Goal: Transaction & Acquisition: Purchase product/service

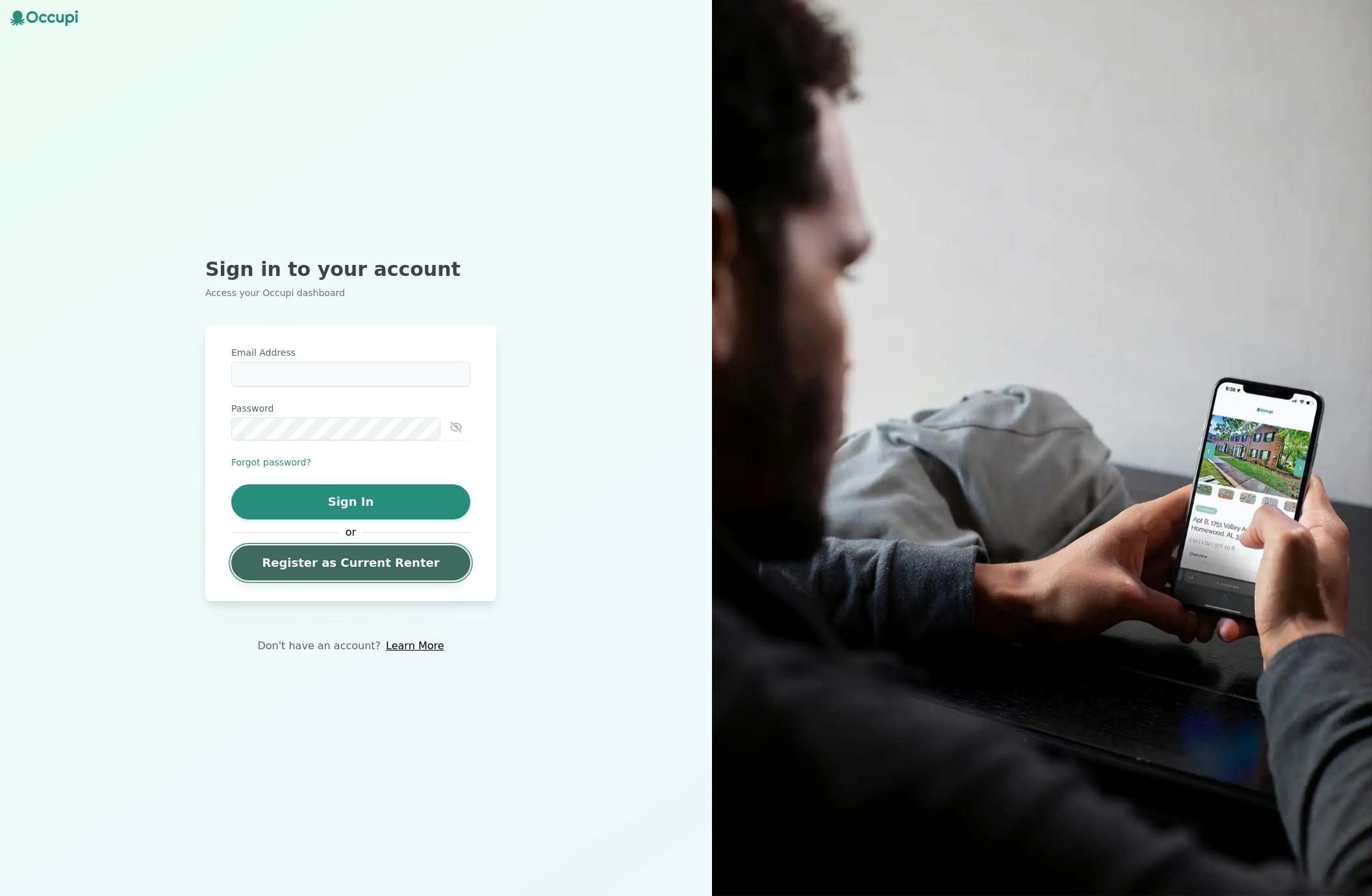
click at [370, 556] on link "Register as Current Renter" at bounding box center [351, 563] width 239 height 35
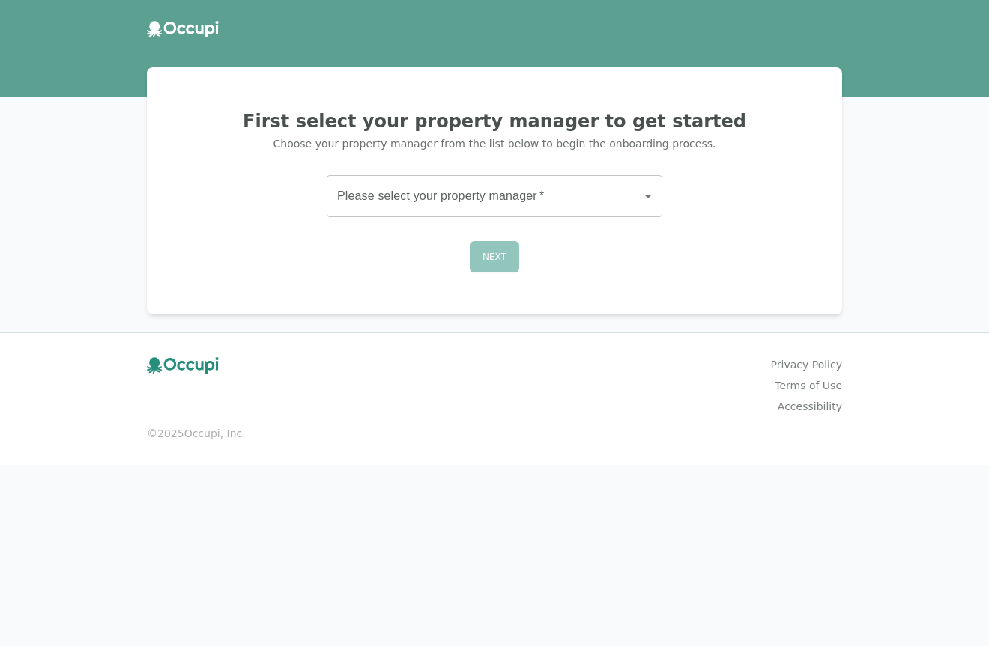
click at [506, 177] on body "First select your property manager to get started Choose your property manager …" at bounding box center [494, 323] width 989 height 646
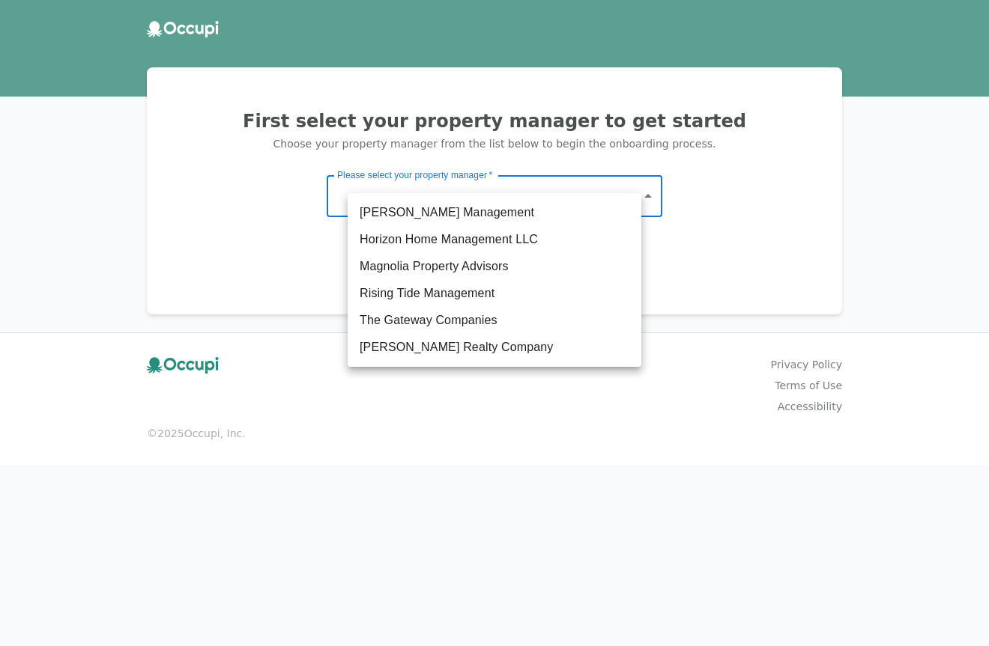
click at [478, 312] on li "The Gateway Companies" at bounding box center [494, 320] width 294 height 27
type input "**********"
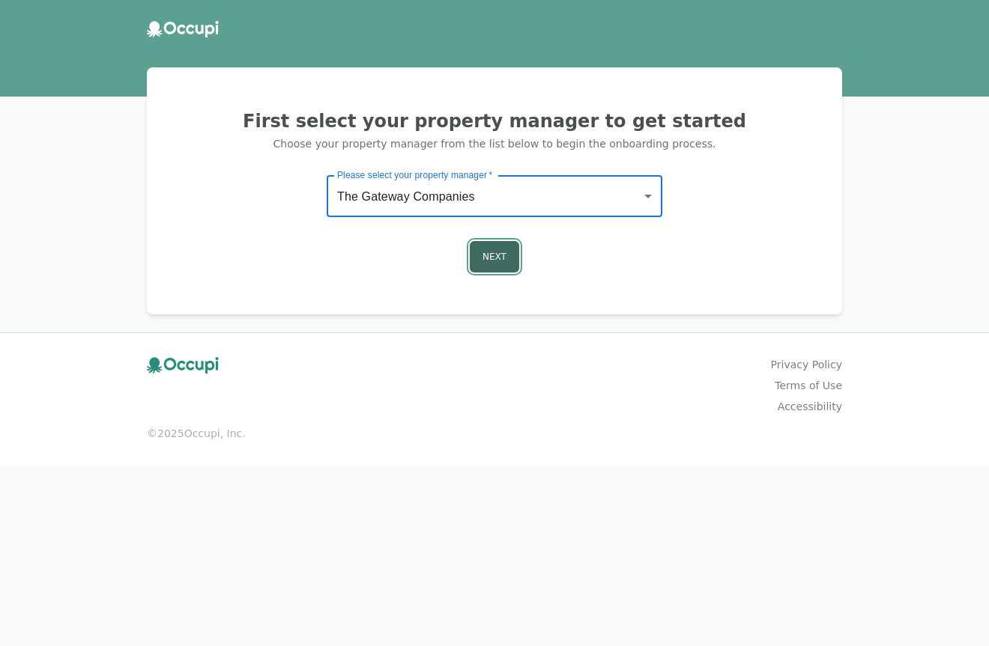
click at [482, 241] on button "Next" at bounding box center [494, 256] width 49 height 31
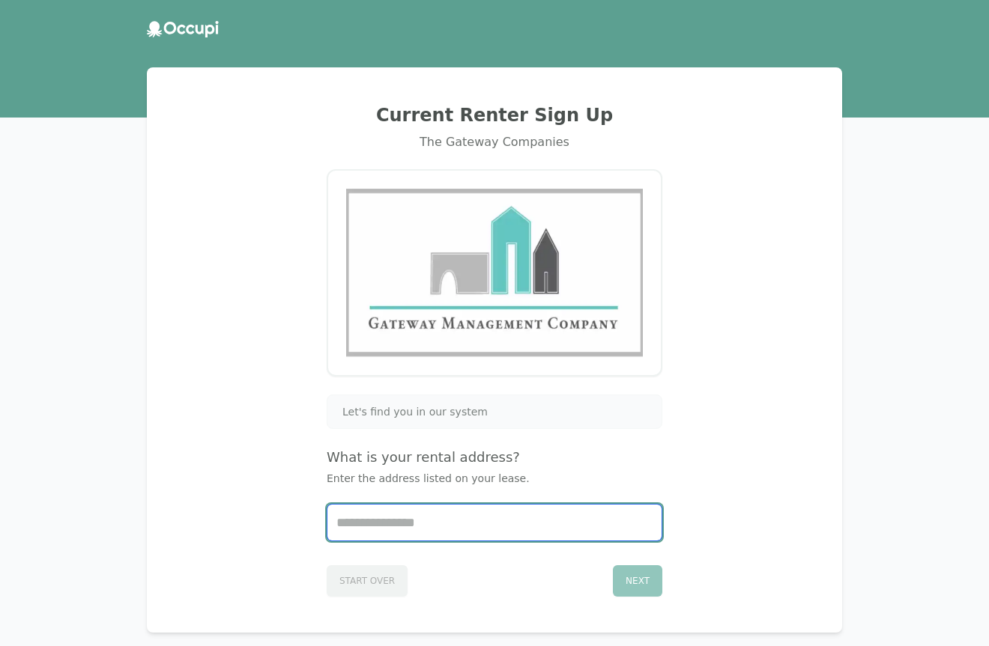
click at [452, 505] on input "Start typing..." at bounding box center [494, 523] width 334 height 36
click at [437, 497] on li "1113, [STREET_ADDRESS]" at bounding box center [494, 497] width 292 height 24
type input "**********"
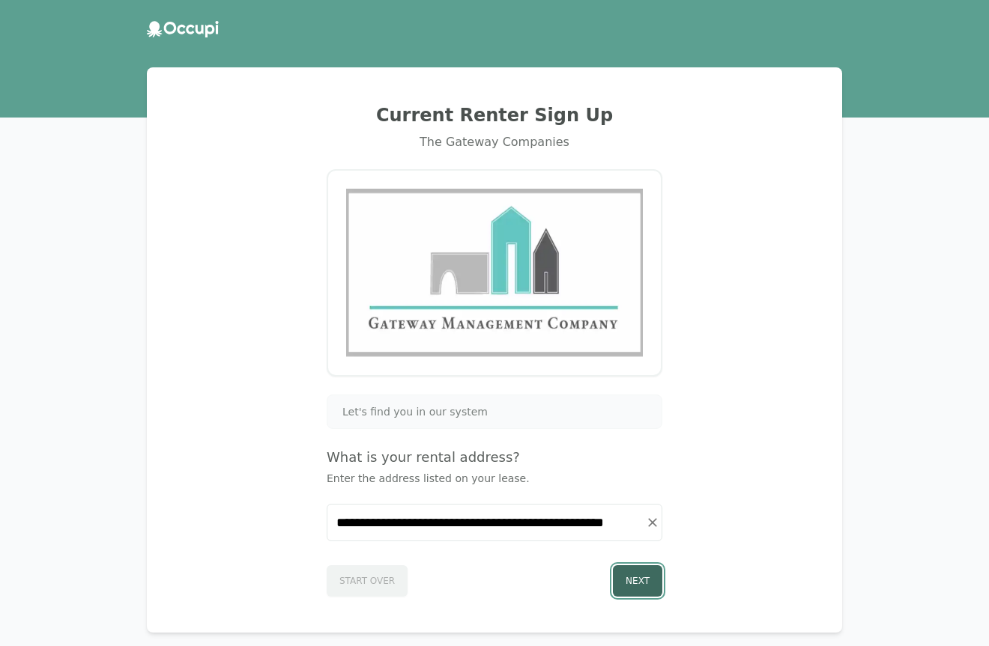
click at [617, 565] on button "Next" at bounding box center [637, 580] width 49 height 31
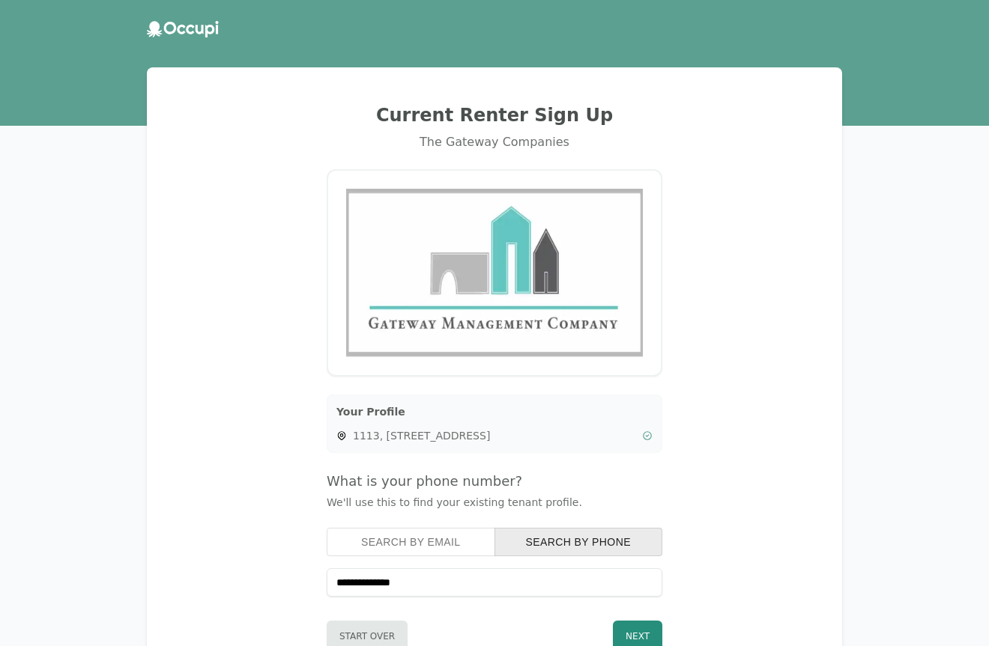
type input "**********"
click at [738, 534] on div "**********" at bounding box center [494, 377] width 659 height 585
click at [648, 555] on div "**********" at bounding box center [494, 377] width 659 height 585
click at [643, 558] on div "**********" at bounding box center [494, 377] width 659 height 585
click at [633, 621] on button "Next" at bounding box center [637, 636] width 49 height 31
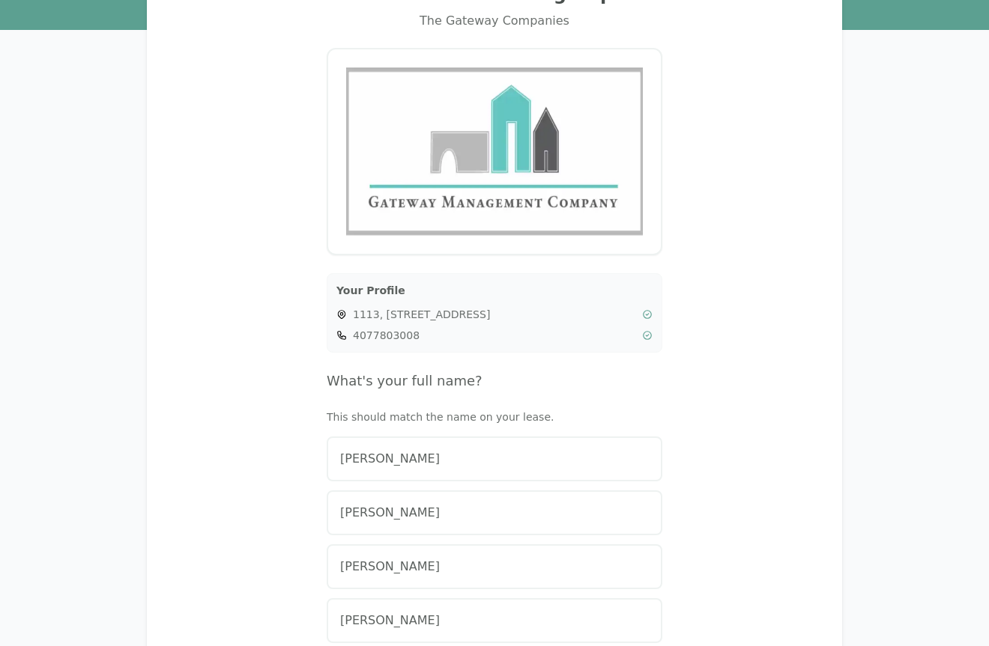
scroll to position [124, 0]
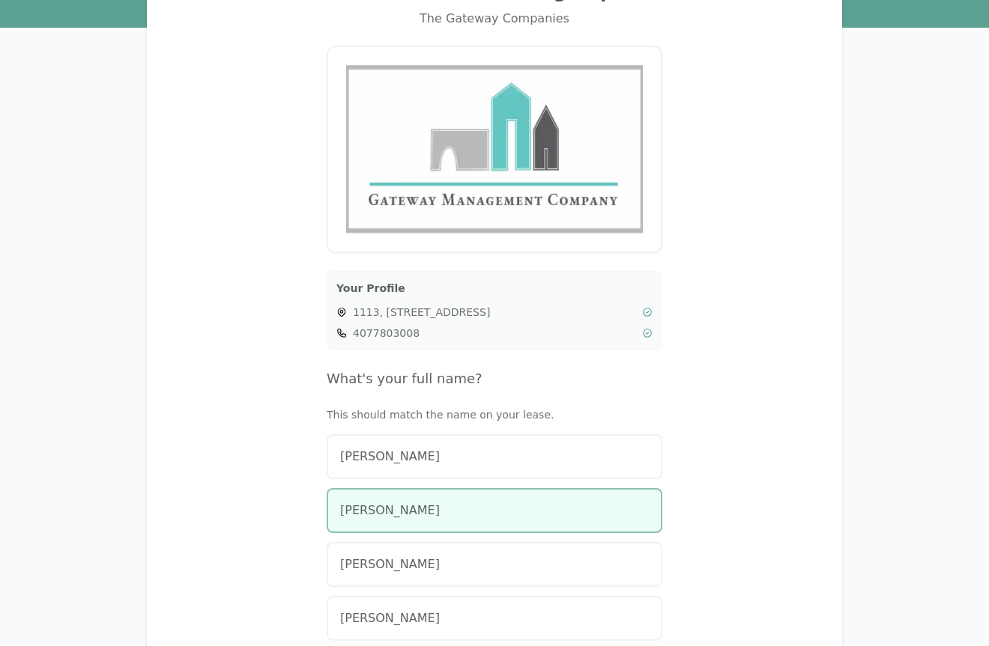
click at [467, 502] on div "[PERSON_NAME]" at bounding box center [494, 511] width 309 height 18
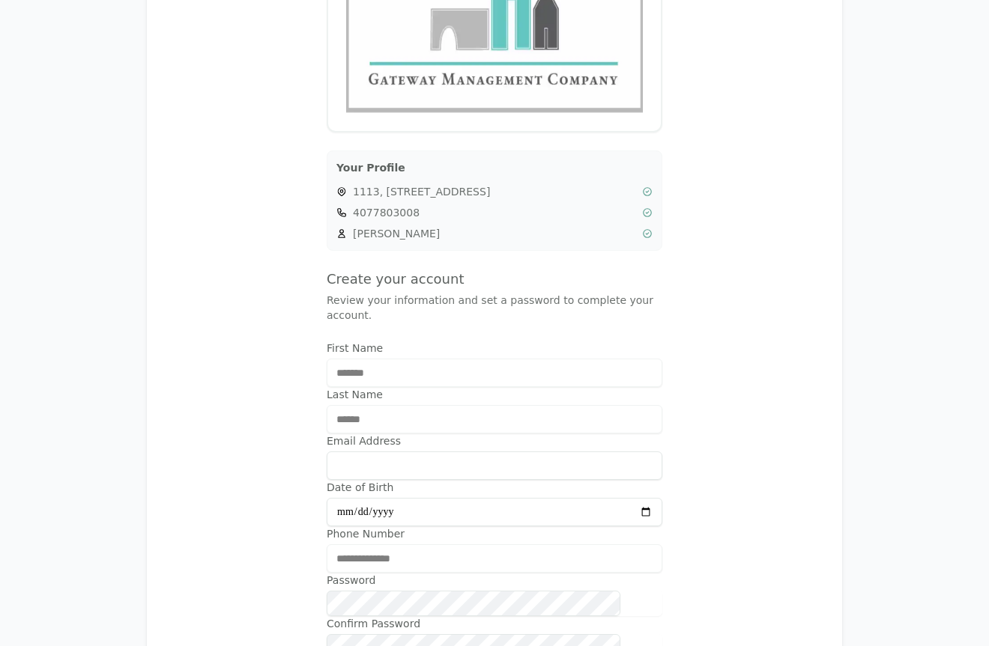
scroll to position [247, 0]
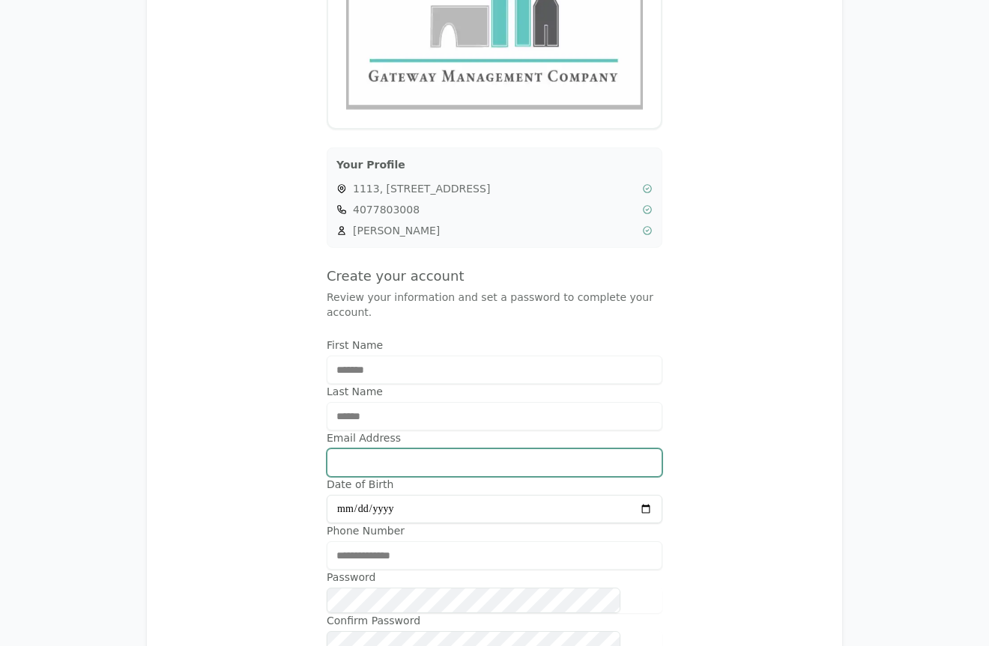
click at [416, 449] on input "Email Address" at bounding box center [495, 463] width 336 height 28
type input "**********"
click at [267, 369] on div "**********" at bounding box center [494, 320] width 659 height 964
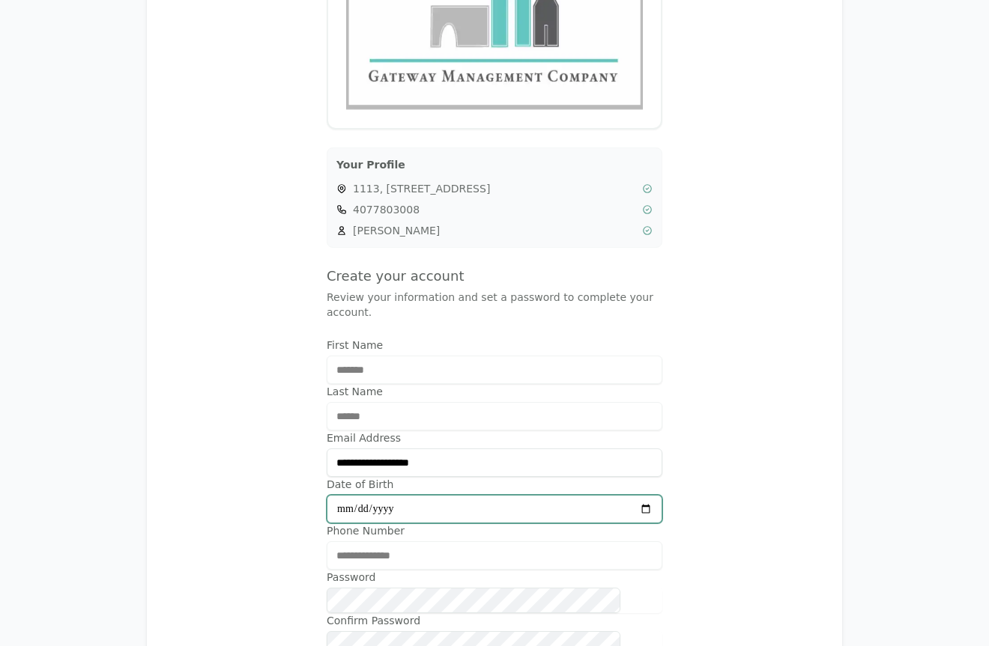
click at [386, 495] on input "Date of Birth" at bounding box center [495, 509] width 336 height 28
click at [365, 495] on input "Date of Birth" at bounding box center [495, 509] width 336 height 28
type input "**********"
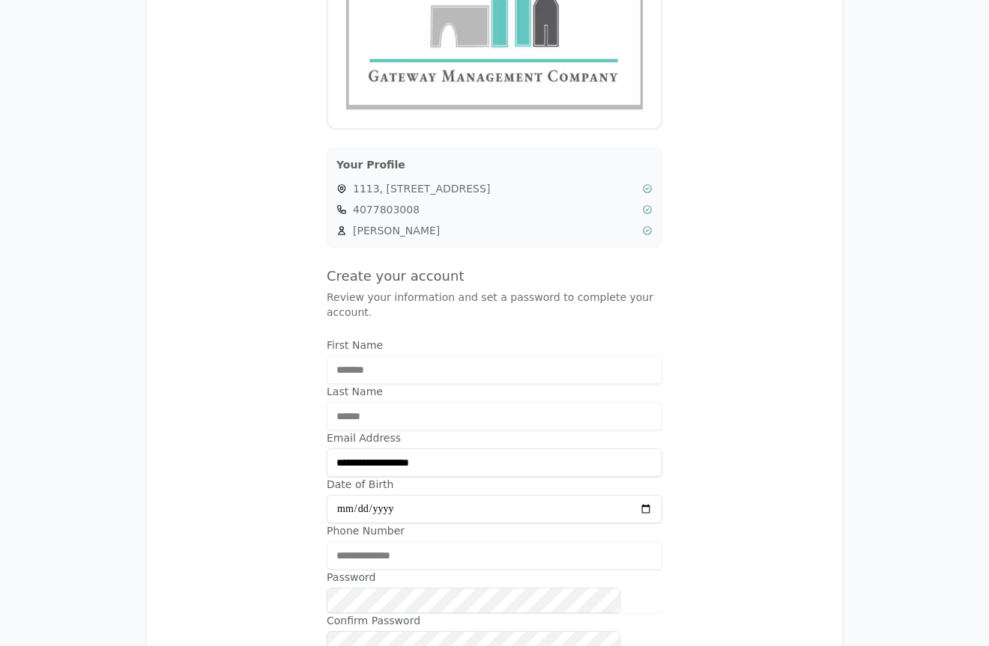
click at [231, 434] on div "**********" at bounding box center [494, 320] width 659 height 964
click at [434, 541] on div "**********" at bounding box center [495, 555] width 336 height 28
click at [287, 463] on div "**********" at bounding box center [494, 320] width 659 height 964
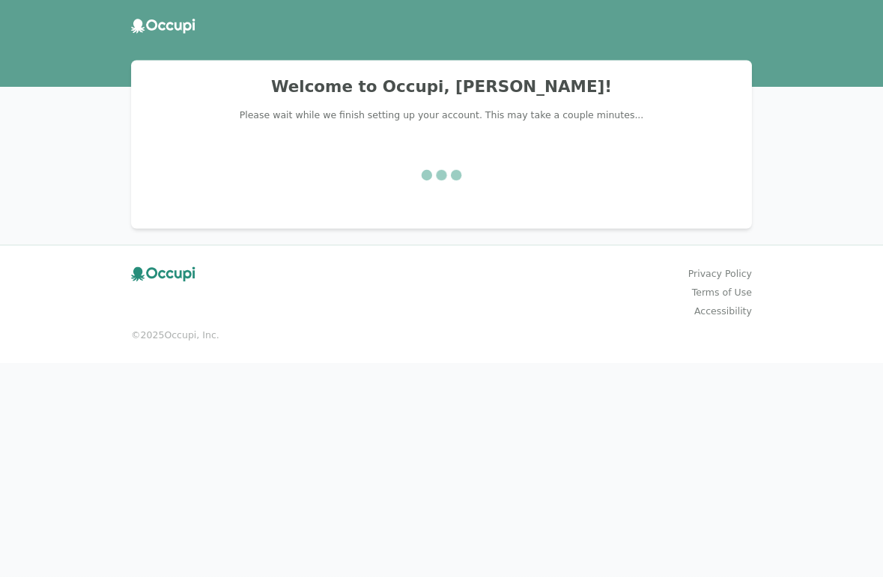
scroll to position [0, 0]
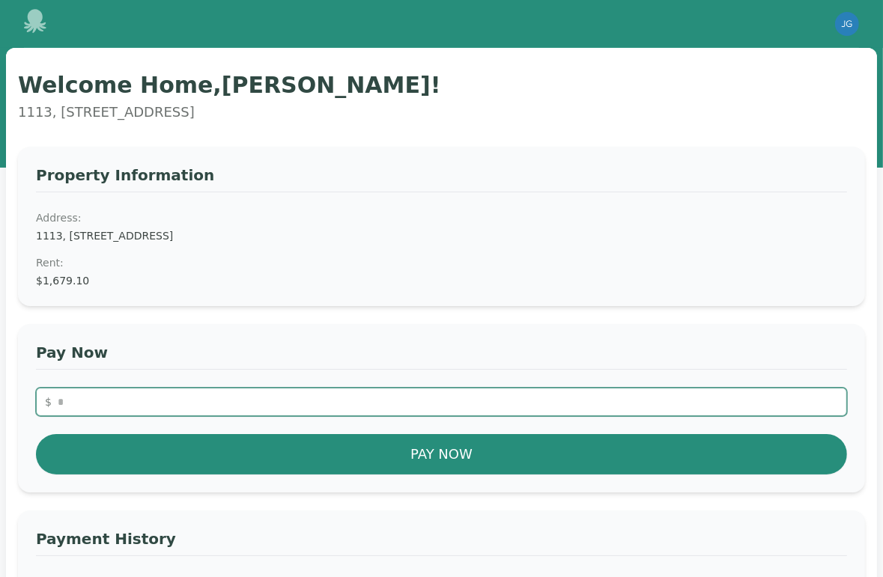
click at [145, 388] on input "number" at bounding box center [441, 402] width 811 height 28
drag, startPoint x: 160, startPoint y: 350, endPoint x: 40, endPoint y: 358, distance: 119.3
click at [40, 388] on input "number" at bounding box center [441, 402] width 811 height 28
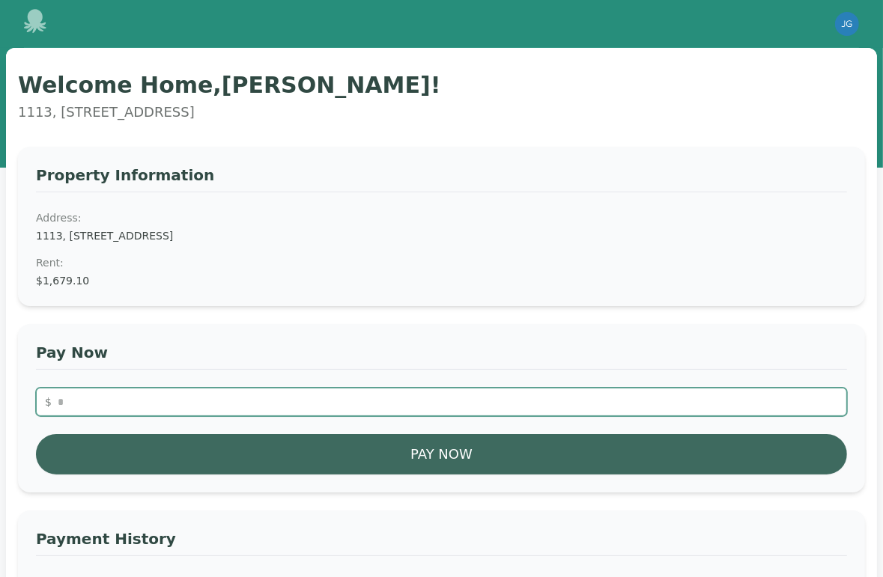
type input "*******"
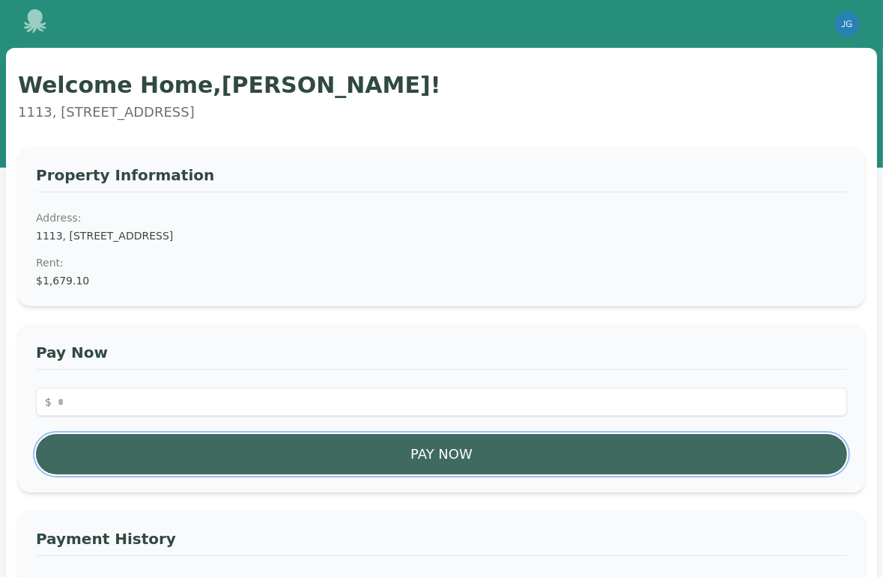
click at [273, 434] on button "Pay Now" at bounding box center [441, 454] width 811 height 40
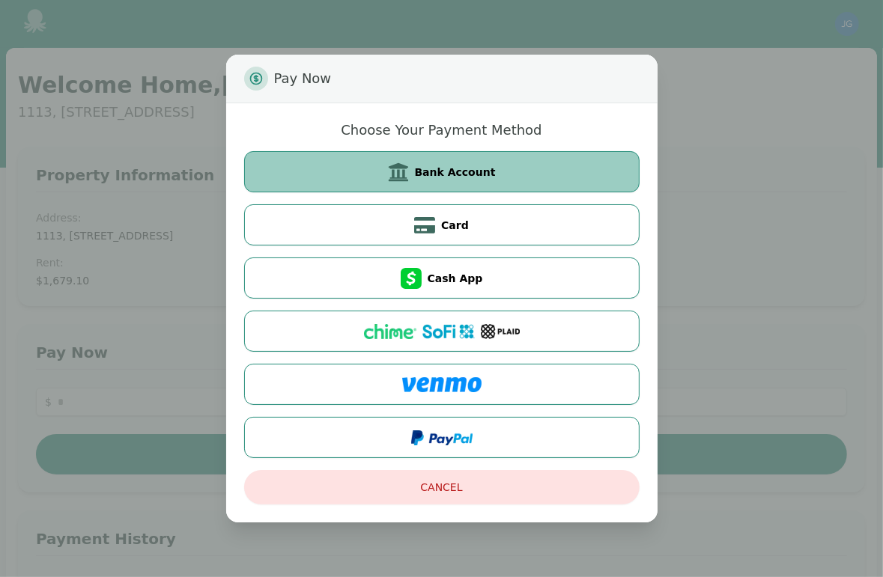
click at [494, 169] on button "Bank Account" at bounding box center [441, 171] width 395 height 41
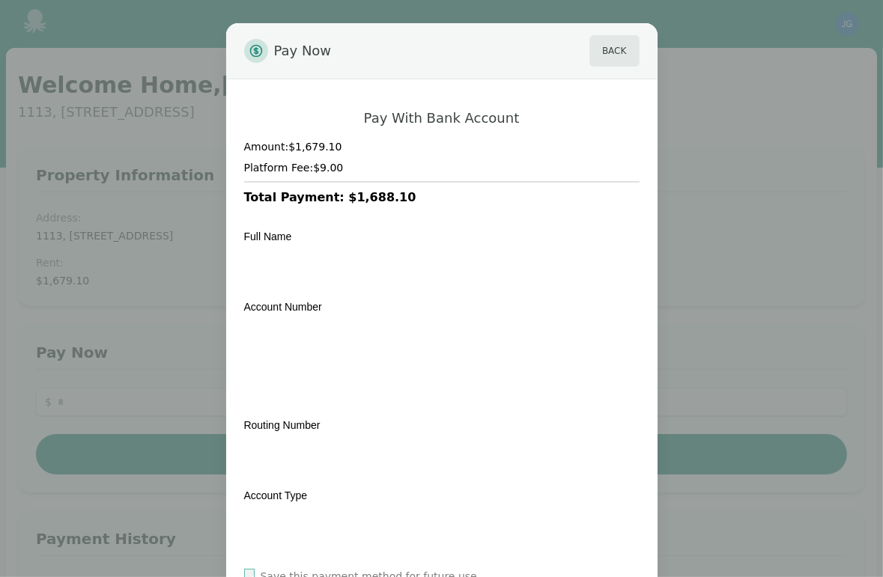
scroll to position [109, 0]
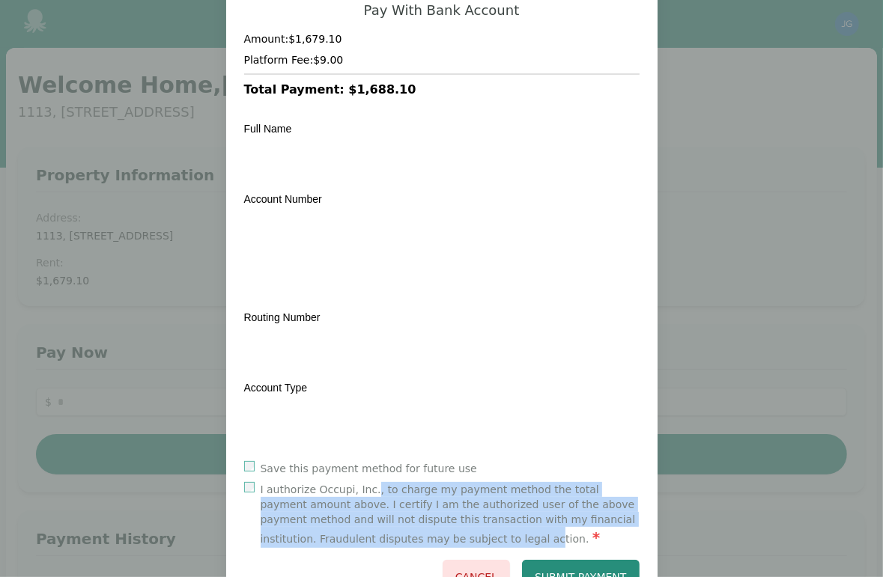
drag, startPoint x: 389, startPoint y: 450, endPoint x: 483, endPoint y: 483, distance: 99.2
click at [483, 483] on label "I authorize Occupi, Inc., to charge my payment method the total payment amount …" at bounding box center [450, 515] width 379 height 66
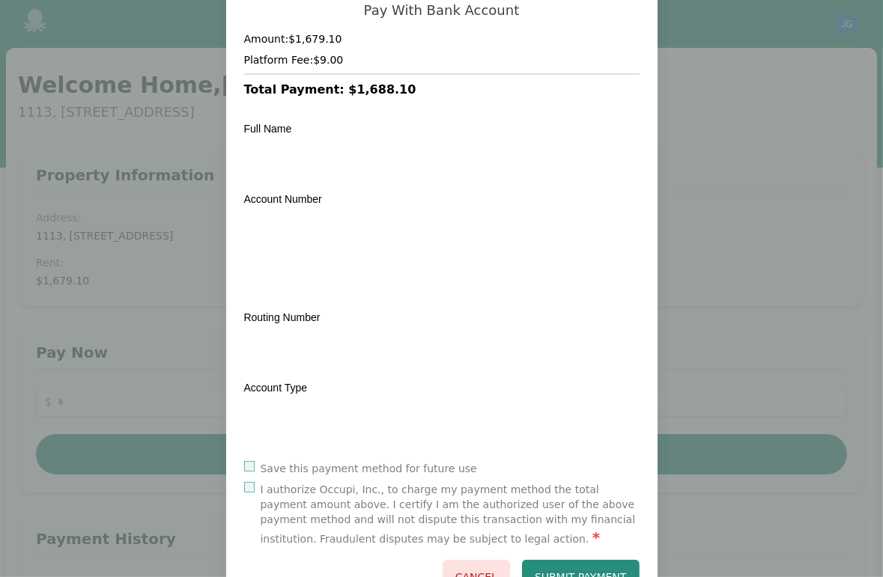
click at [483, 483] on label "I authorize Occupi, Inc., to charge my payment method the total payment amount …" at bounding box center [450, 515] width 379 height 66
click at [301, 482] on label "I authorize Occupi, Inc., to charge my payment method the total payment amount …" at bounding box center [450, 515] width 379 height 66
click at [582, 560] on button "Submit Payment" at bounding box center [581, 577] width 118 height 34
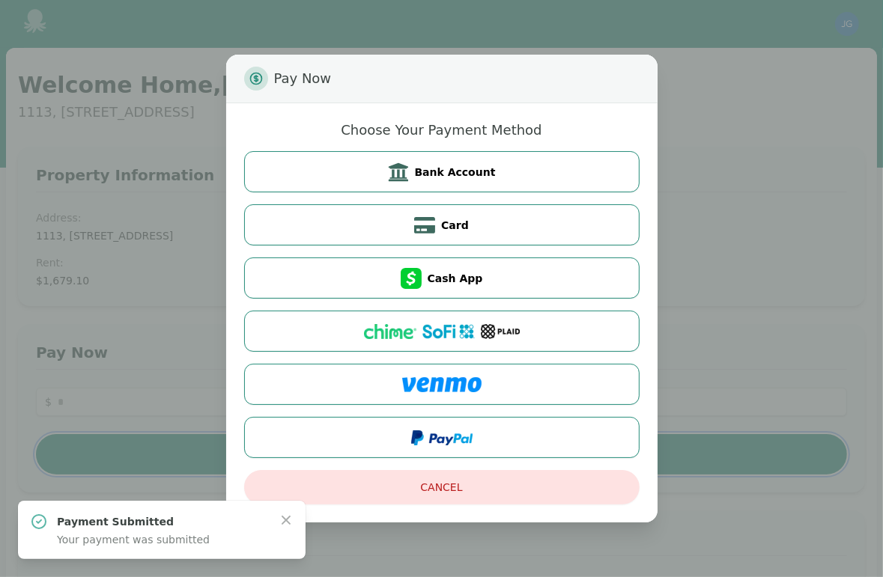
scroll to position [0, 0]
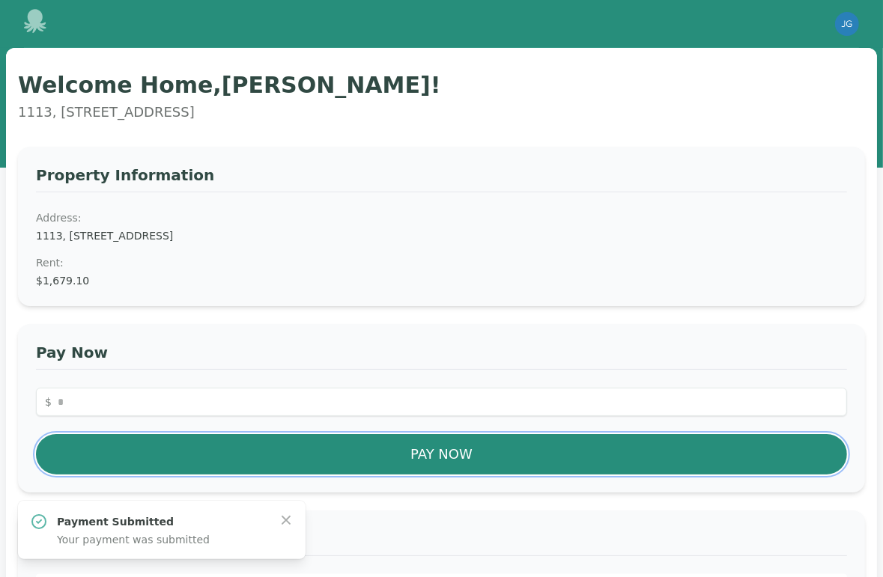
drag, startPoint x: 472, startPoint y: 524, endPoint x: 703, endPoint y: 288, distance: 330.5
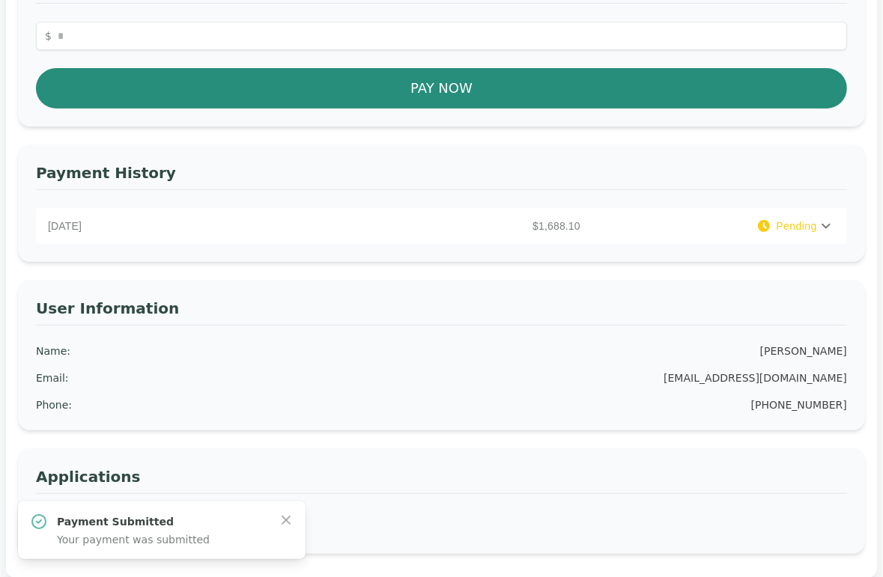
click at [822, 224] on icon at bounding box center [826, 226] width 9 height 5
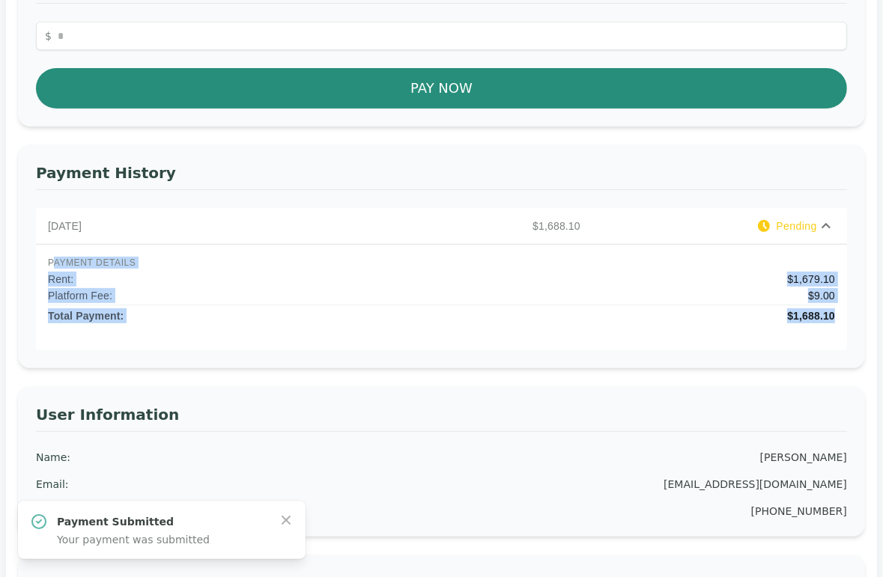
drag, startPoint x: 72, startPoint y: 191, endPoint x: 829, endPoint y: 241, distance: 758.8
click at [829, 244] on div "PAYMENT DETAILS Rent : $1,679.10 Platform Fee: $9.00 Total Payment: $1,688.10" at bounding box center [441, 297] width 811 height 106
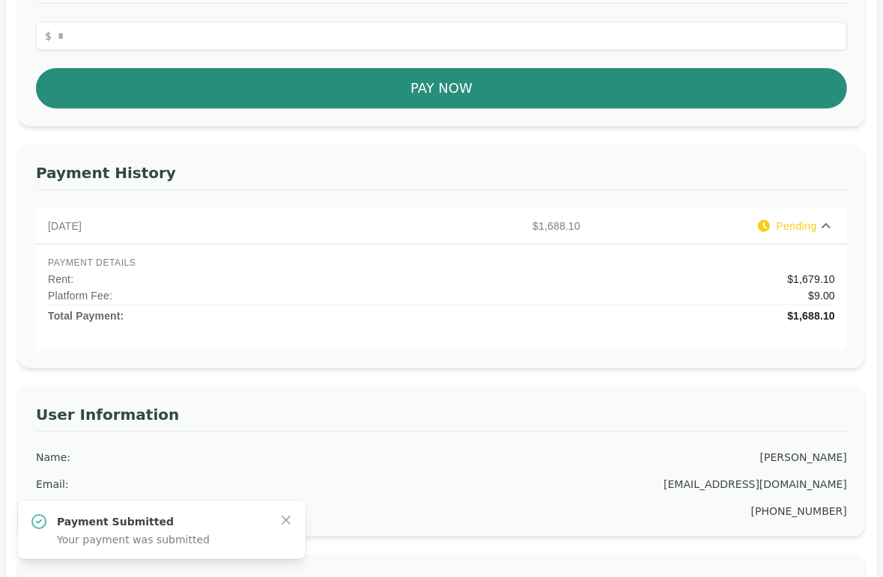
click at [825, 252] on div "PAYMENT DETAILS Rent : $1,679.10 Platform Fee: $9.00 Total Payment: $1,688.10" at bounding box center [441, 297] width 811 height 106
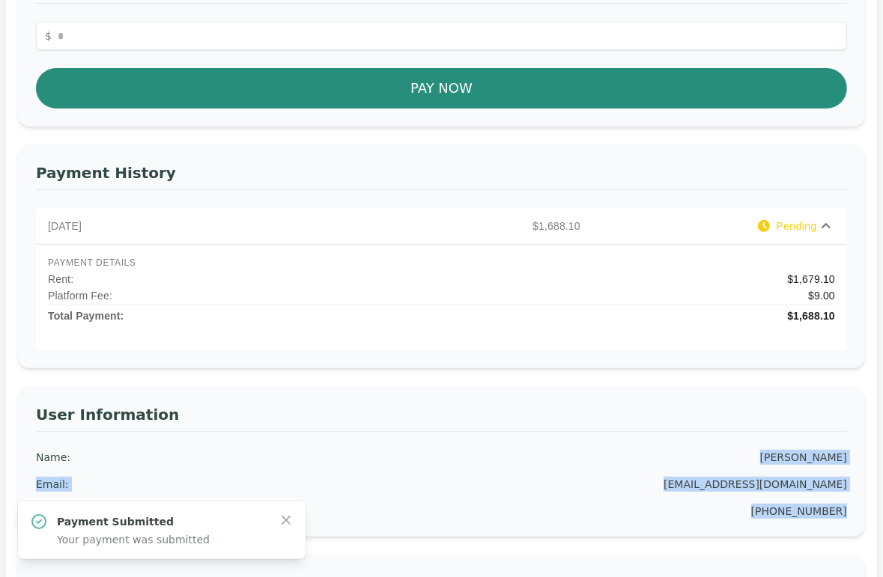
drag, startPoint x: 747, startPoint y: 371, endPoint x: 837, endPoint y: 422, distance: 103.0
click at [837, 422] on div "User Information Name : [PERSON_NAME] Email : [EMAIL_ADDRESS][DOMAIN_NAME] Phon…" at bounding box center [441, 461] width 847 height 151
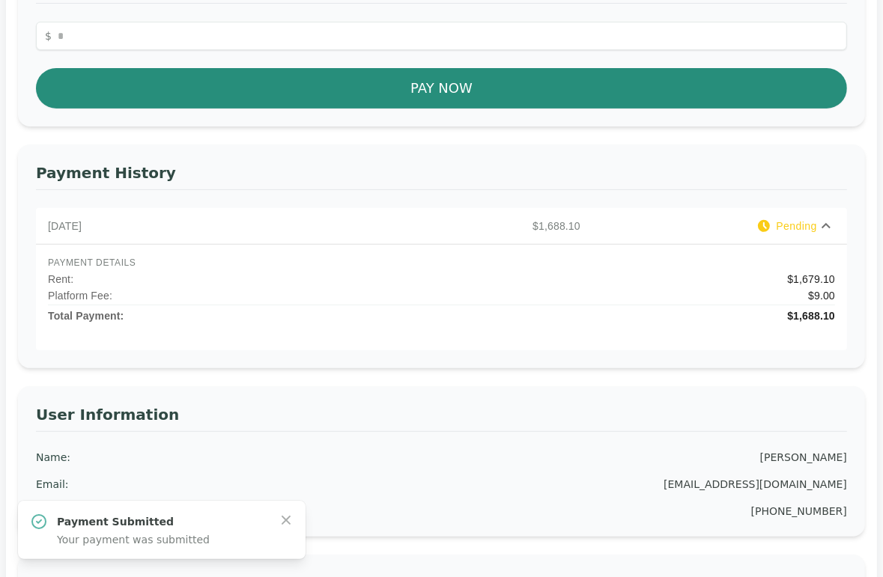
click at [837, 422] on div "User Information Name : [PERSON_NAME] Email : [EMAIL_ADDRESS][DOMAIN_NAME] Phon…" at bounding box center [441, 461] width 847 height 151
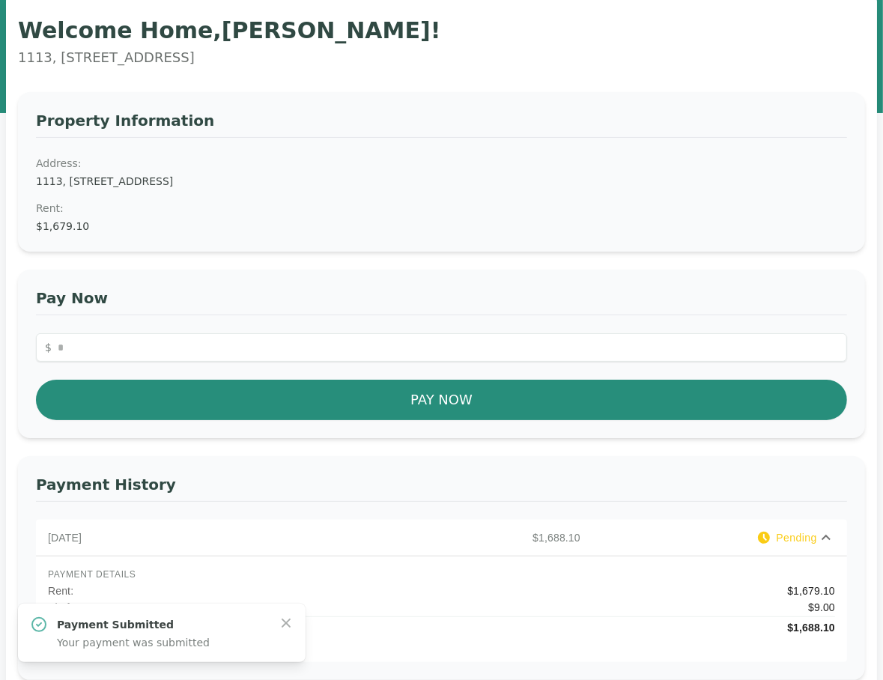
scroll to position [0, 0]
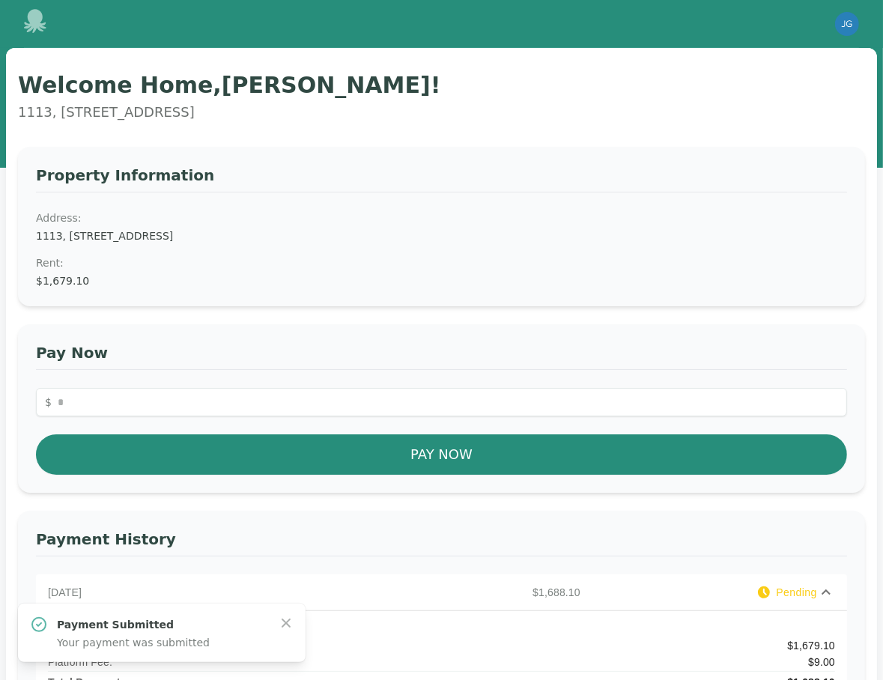
drag, startPoint x: 200, startPoint y: 160, endPoint x: 195, endPoint y: 195, distance: 35.6
click at [200, 167] on h3 "Property Information" at bounding box center [441, 179] width 811 height 28
drag, startPoint x: 195, startPoint y: 195, endPoint x: 19, endPoint y: 108, distance: 196.6
click at [194, 210] on dt "Address:" at bounding box center [441, 217] width 811 height 15
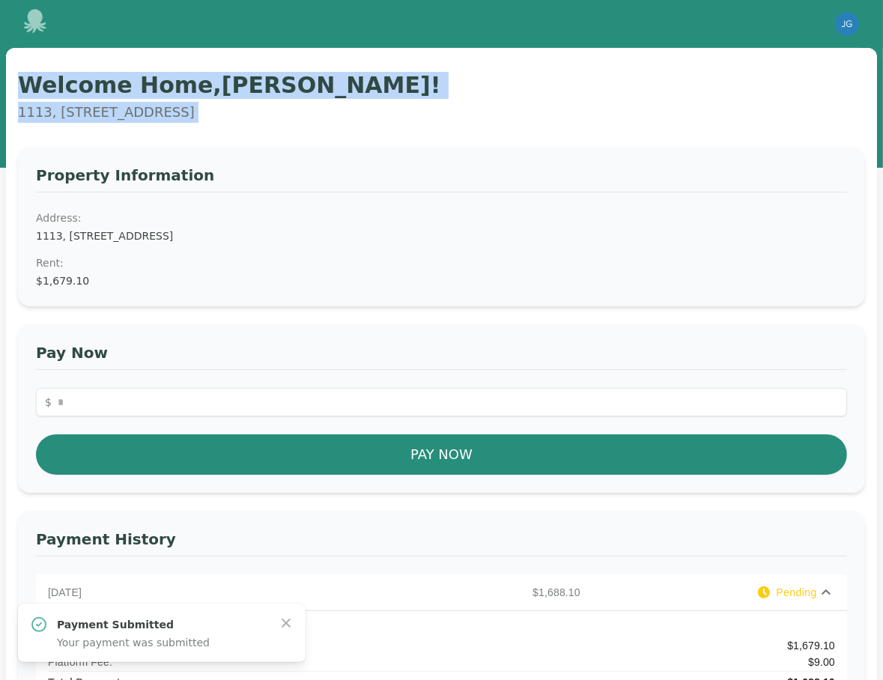
drag, startPoint x: 71, startPoint y: 80, endPoint x: 304, endPoint y: 134, distance: 239.1
click at [304, 134] on div "Welcome Home, [PERSON_NAME] ! 1113, [STREET_ADDRESS] Property Information Addre…" at bounding box center [441, 549] width 871 height 1003
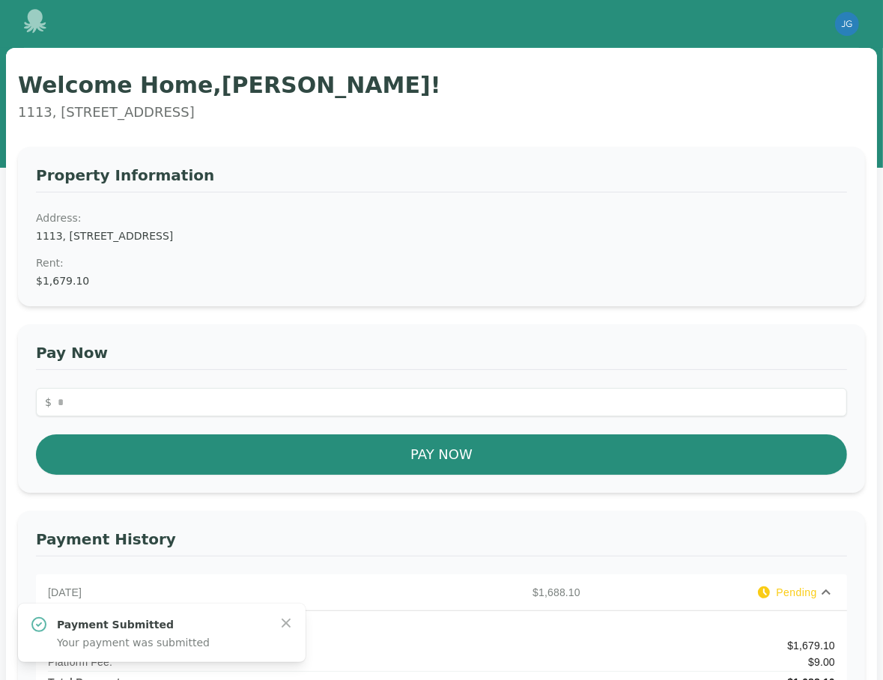
click at [310, 147] on div "Property Information Address: [STREET_ADDRESS] Rent : $1,679.10" at bounding box center [441, 227] width 847 height 160
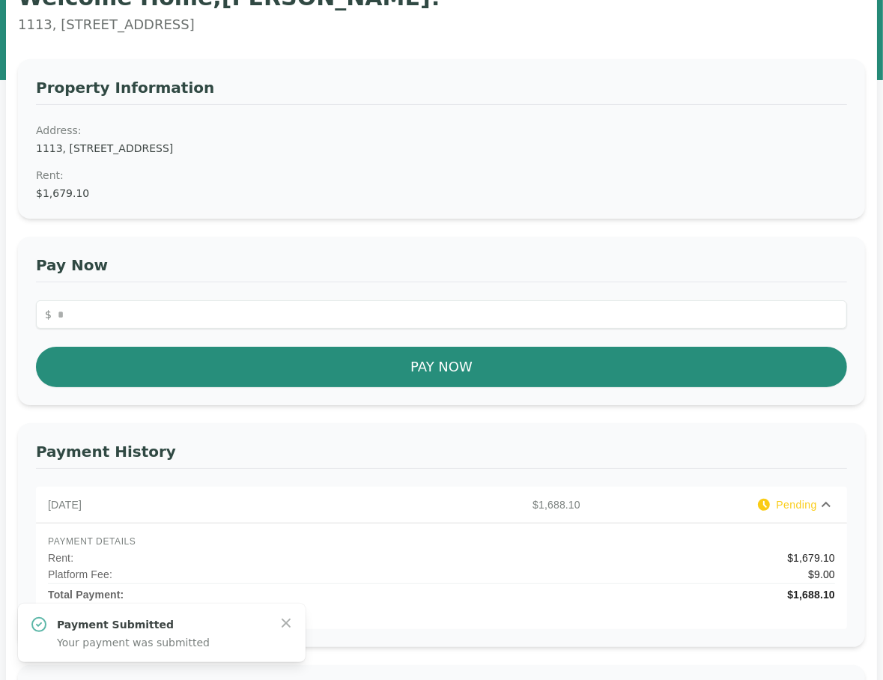
scroll to position [106, 0]
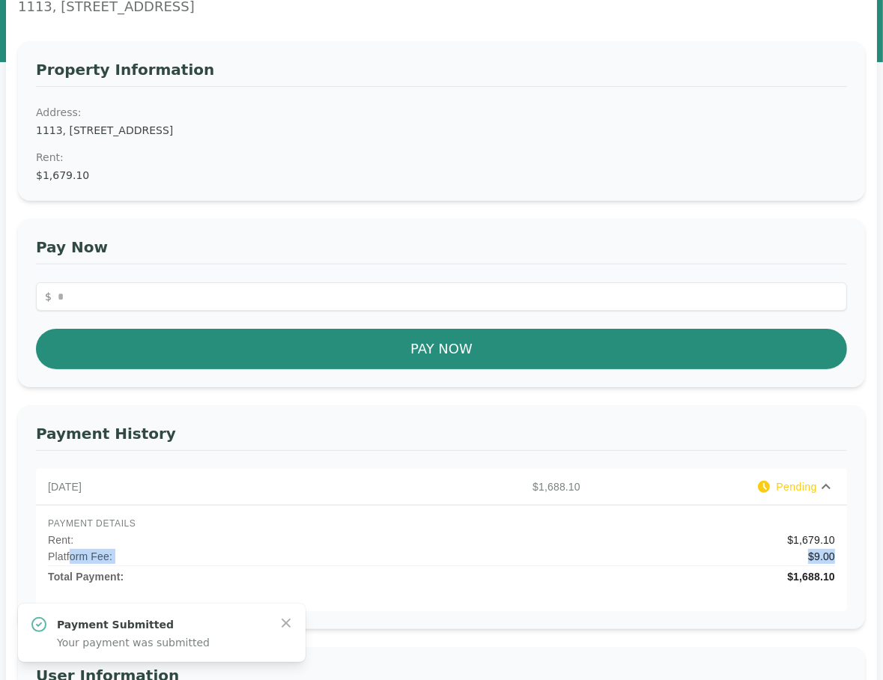
drag, startPoint x: 85, startPoint y: 481, endPoint x: 823, endPoint y: 488, distance: 737.7
click at [823, 505] on div "PAYMENT DETAILS Rent : $1,679.10 Platform Fee: $9.00 Total Payment: $1,688.10" at bounding box center [441, 558] width 811 height 106
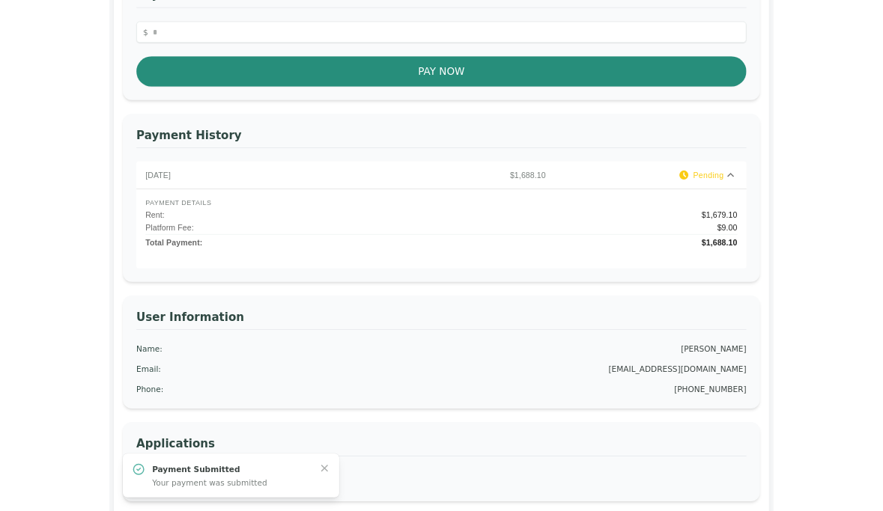
scroll to position [0, 0]
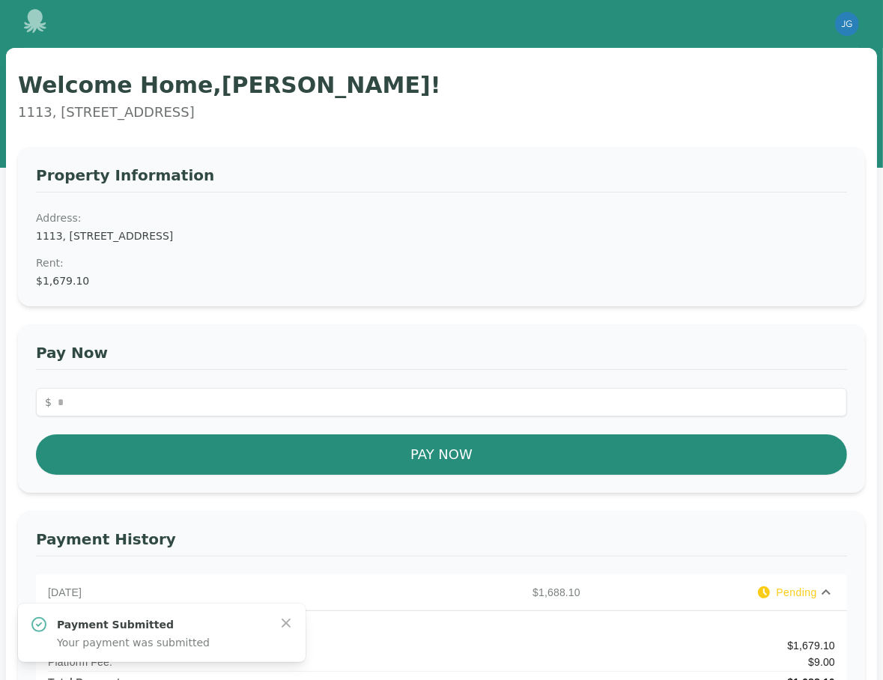
click at [238, 180] on div "Property Information Address: [STREET_ADDRESS] Rent : $1,679.10" at bounding box center [441, 227] width 847 height 160
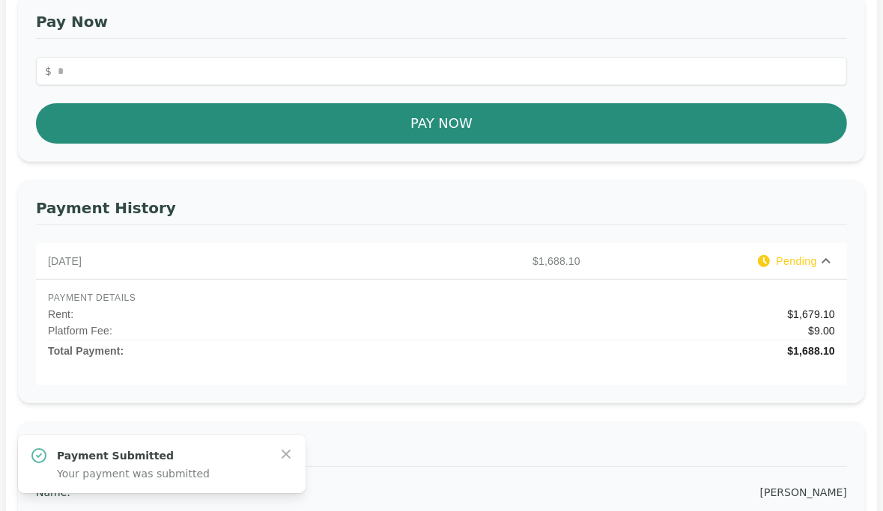
scroll to position [317, 0]
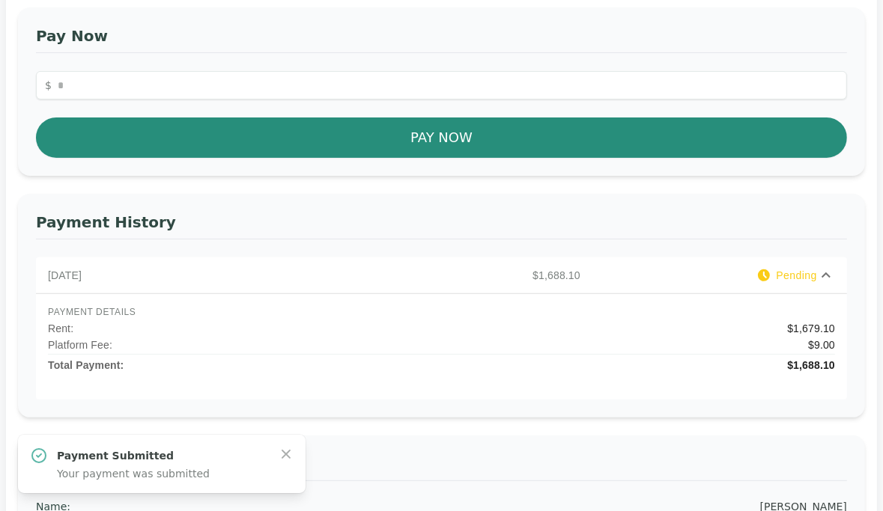
click at [789, 268] on span "Pending" at bounding box center [796, 275] width 41 height 15
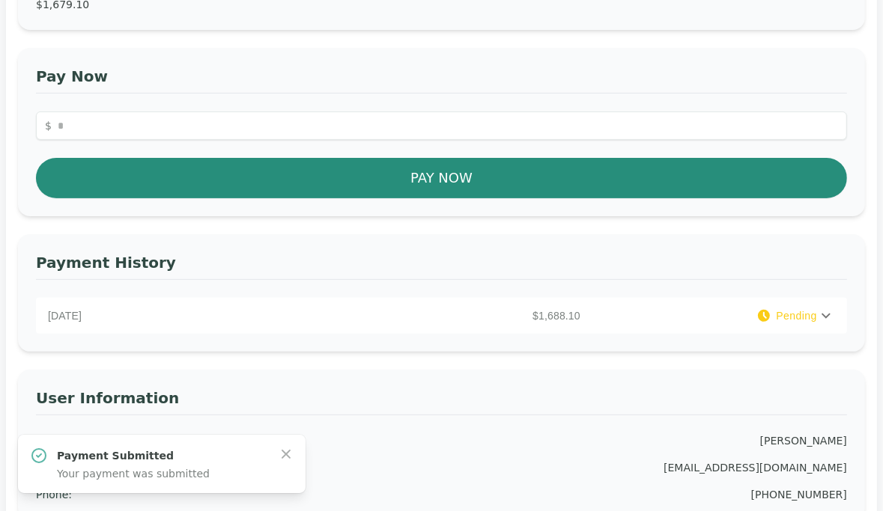
scroll to position [0, 0]
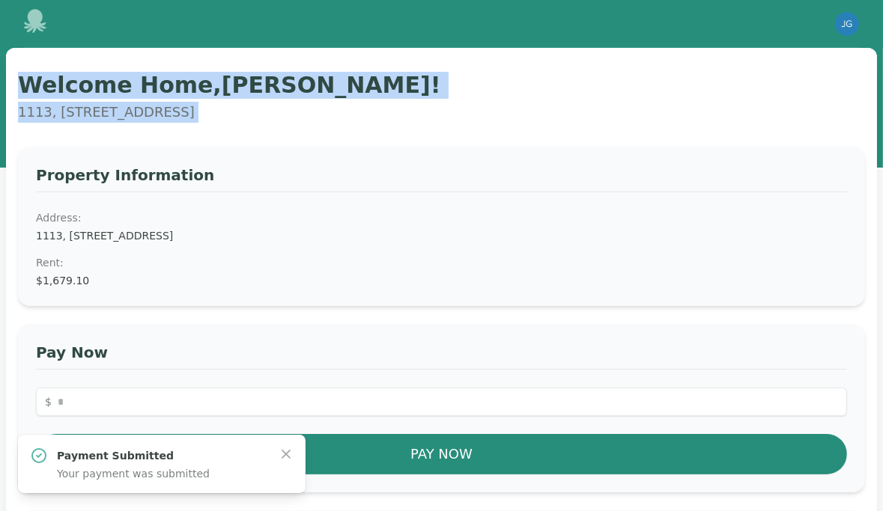
drag, startPoint x: 43, startPoint y: 71, endPoint x: 393, endPoint y: 129, distance: 355.2
click at [393, 129] on div "Welcome Home, [PERSON_NAME] ! 1113, [STREET_ADDRESS] Property Information Addre…" at bounding box center [441, 496] width 871 height 896
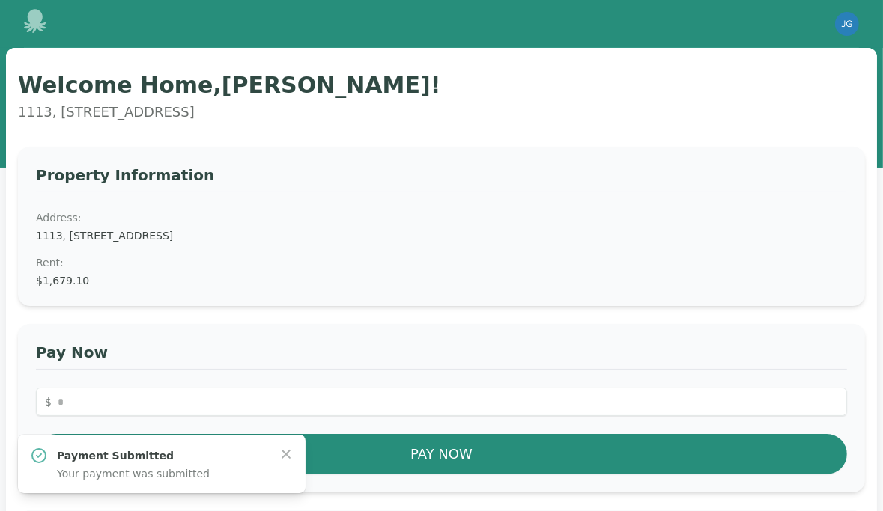
click at [394, 147] on div "Property Information Address: [STREET_ADDRESS] Rent : $1,679.10" at bounding box center [441, 227] width 847 height 160
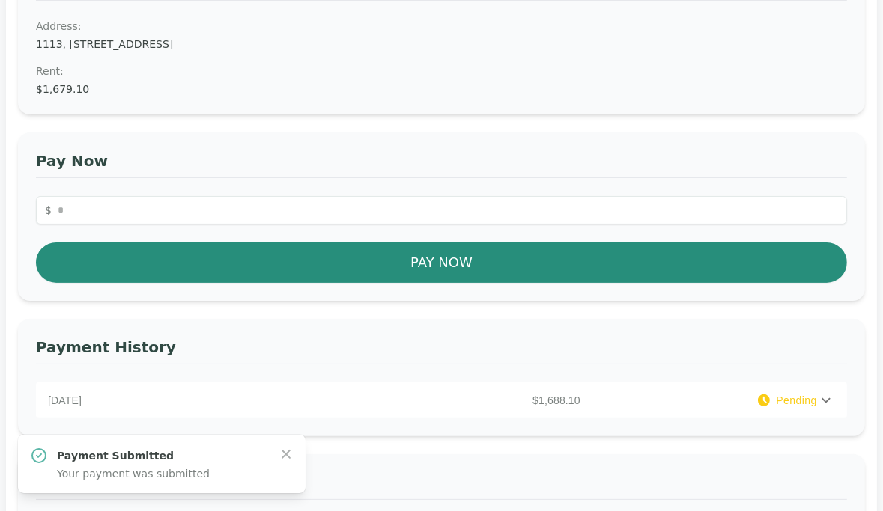
scroll to position [431, 0]
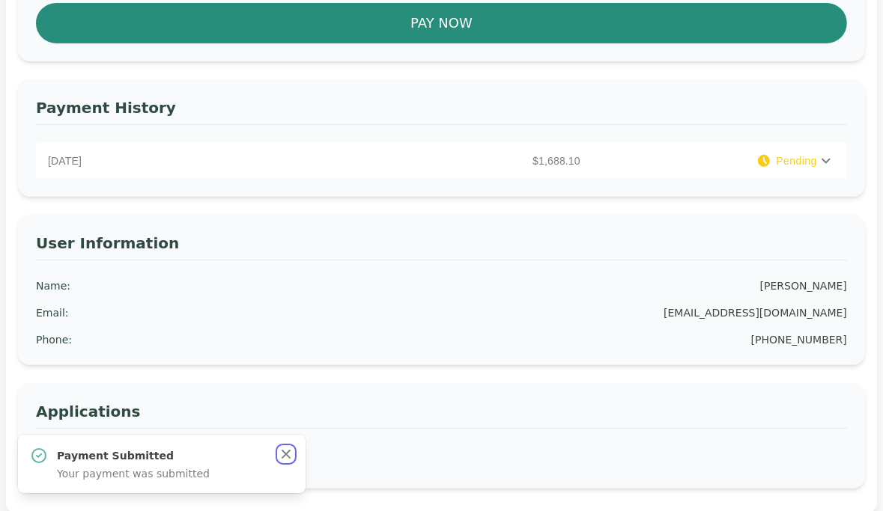
click at [279, 461] on icon "button" at bounding box center [286, 454] width 15 height 15
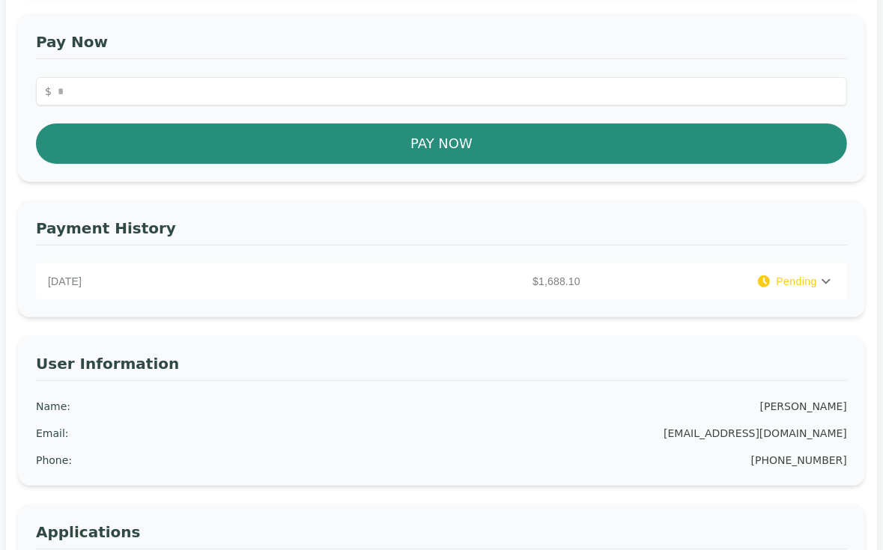
scroll to position [392, 0]
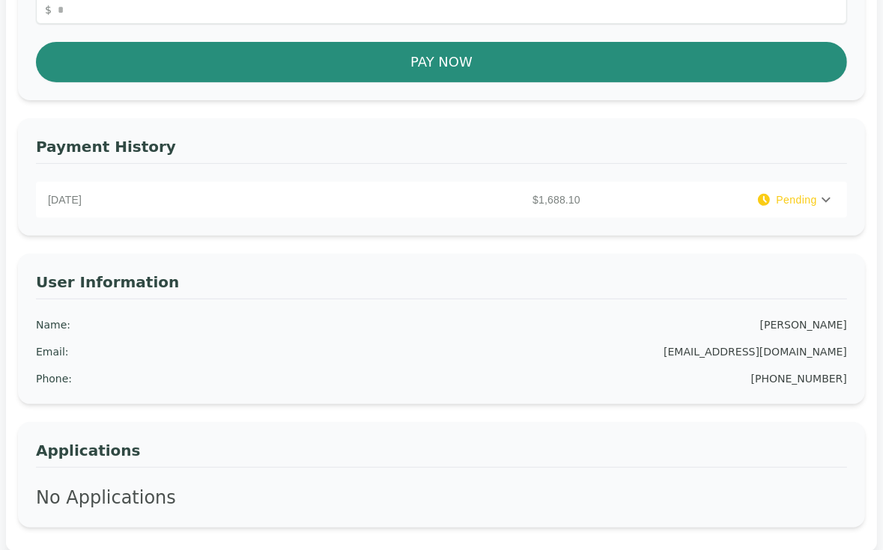
click at [800, 182] on div "[DATE] $1,688.10 Pending" at bounding box center [441, 200] width 811 height 36
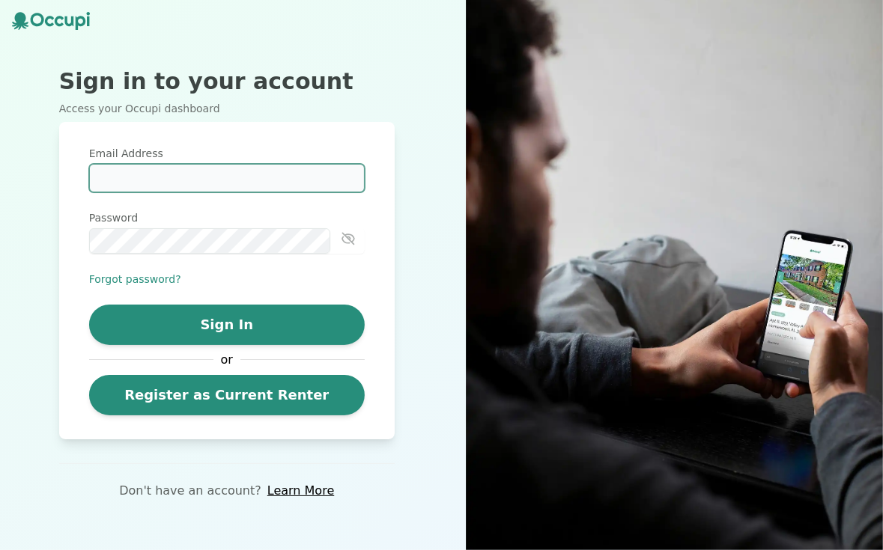
click at [226, 180] on input "Email Address" at bounding box center [227, 178] width 276 height 28
click at [222, 183] on input "Email Address" at bounding box center [227, 178] width 276 height 28
type input "**********"
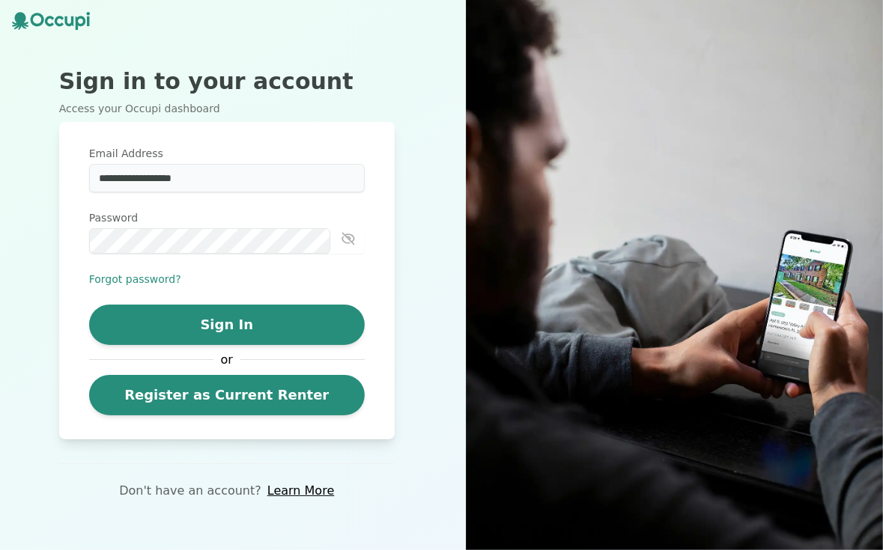
click at [341, 245] on icon "button" at bounding box center [348, 238] width 15 height 15
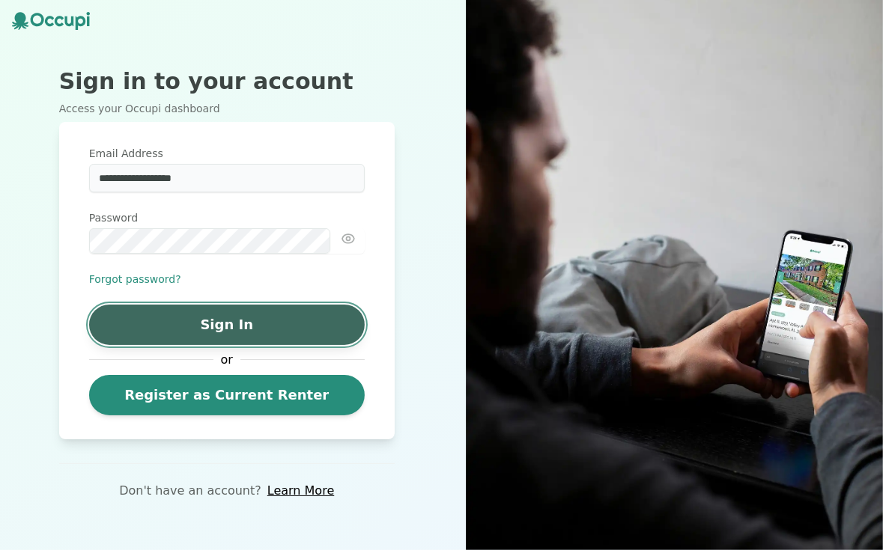
click at [273, 312] on button "Sign In" at bounding box center [227, 325] width 276 height 40
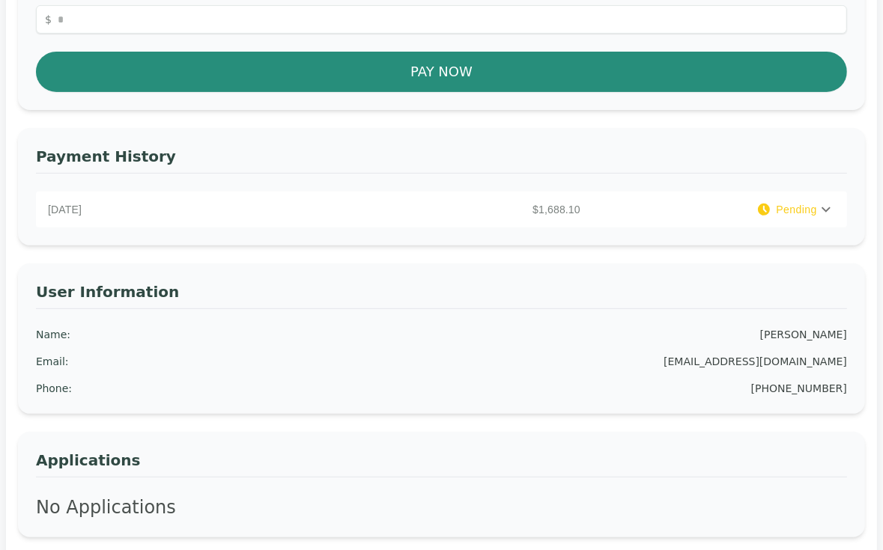
scroll to position [392, 0]
